Goal: Entertainment & Leisure: Consume media (video, audio)

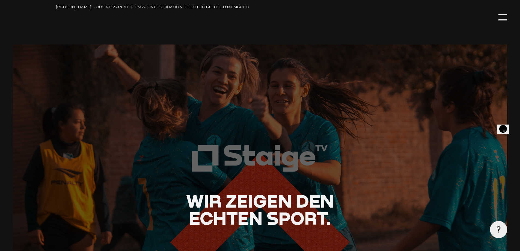
scroll to position [885, 0]
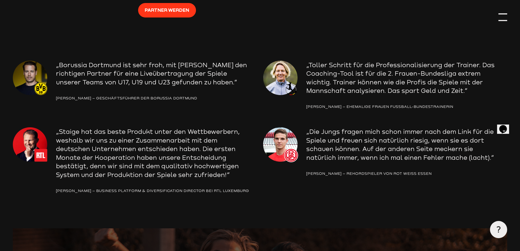
click at [504, 19] on div at bounding box center [503, 17] width 9 height 9
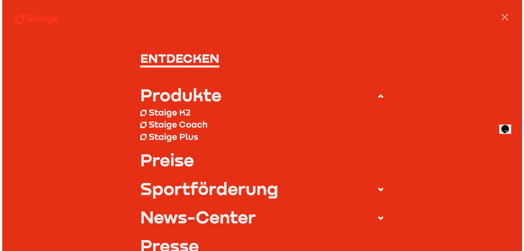
scroll to position [870, 0]
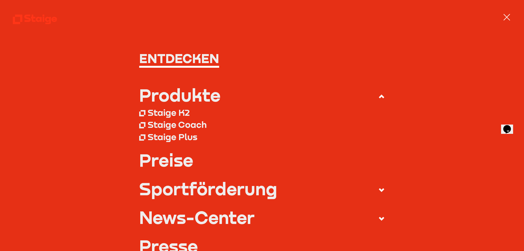
click at [171, 112] on div "Staige K2" at bounding box center [169, 112] width 42 height 11
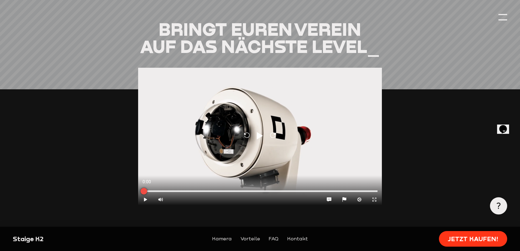
scroll to position [601, 0]
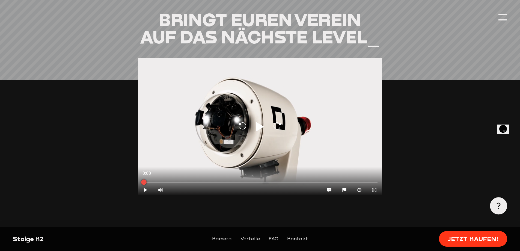
click at [260, 122] on icon at bounding box center [260, 127] width 8 height 10
type input "0.8"
click at [251, 181] on div at bounding box center [260, 182] width 235 height 2
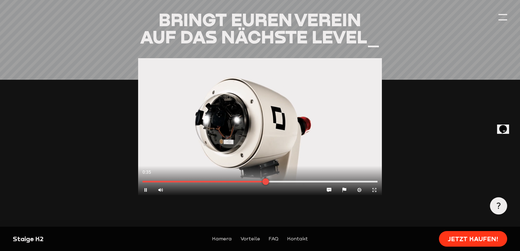
click at [319, 179] on div at bounding box center [260, 182] width 244 height 6
